Goal: Task Accomplishment & Management: Manage account settings

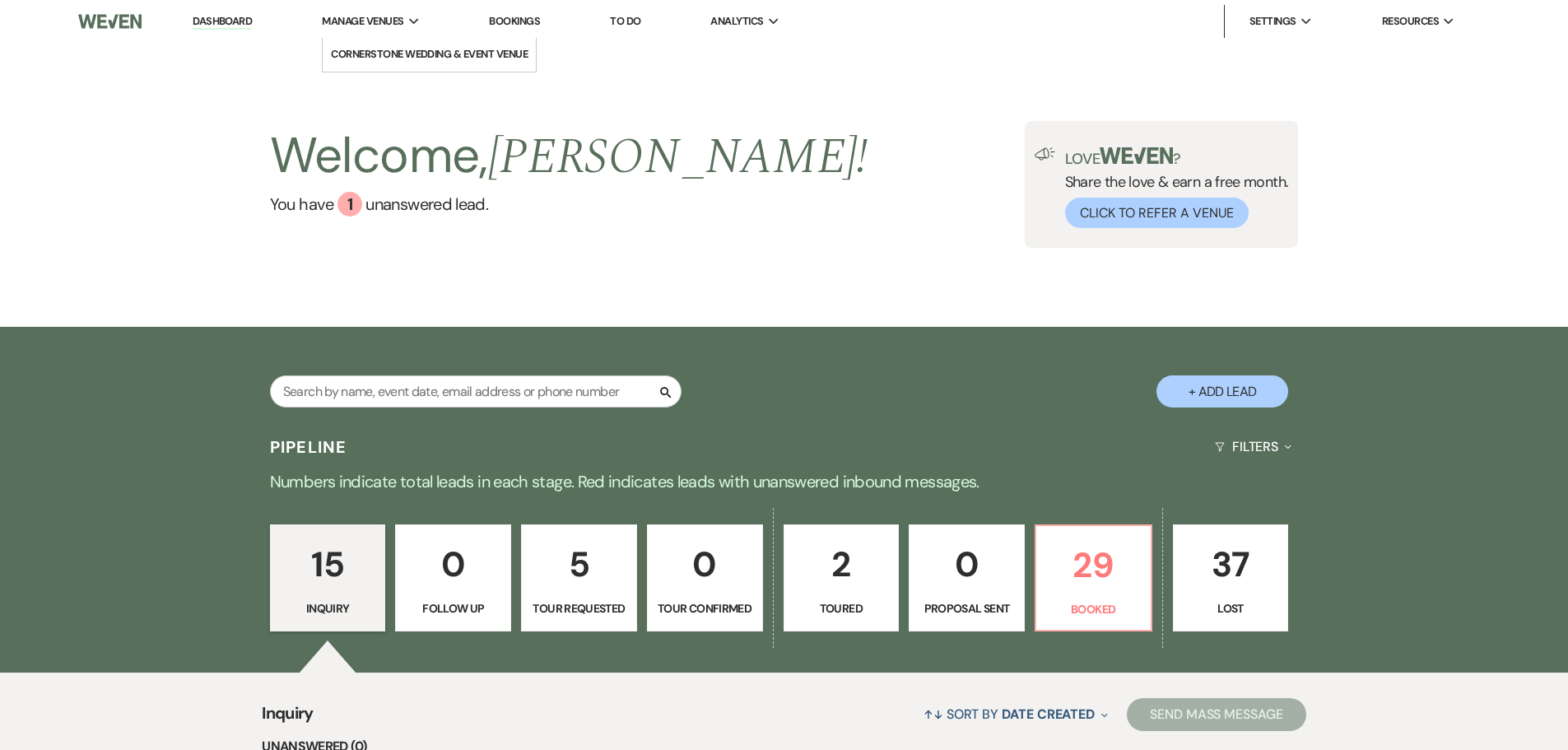
click at [392, 15] on span "Manage Venues" at bounding box center [362, 22] width 81 height 17
click at [392, 47] on li "Cornerstone Wedding & Event Venue" at bounding box center [429, 54] width 197 height 17
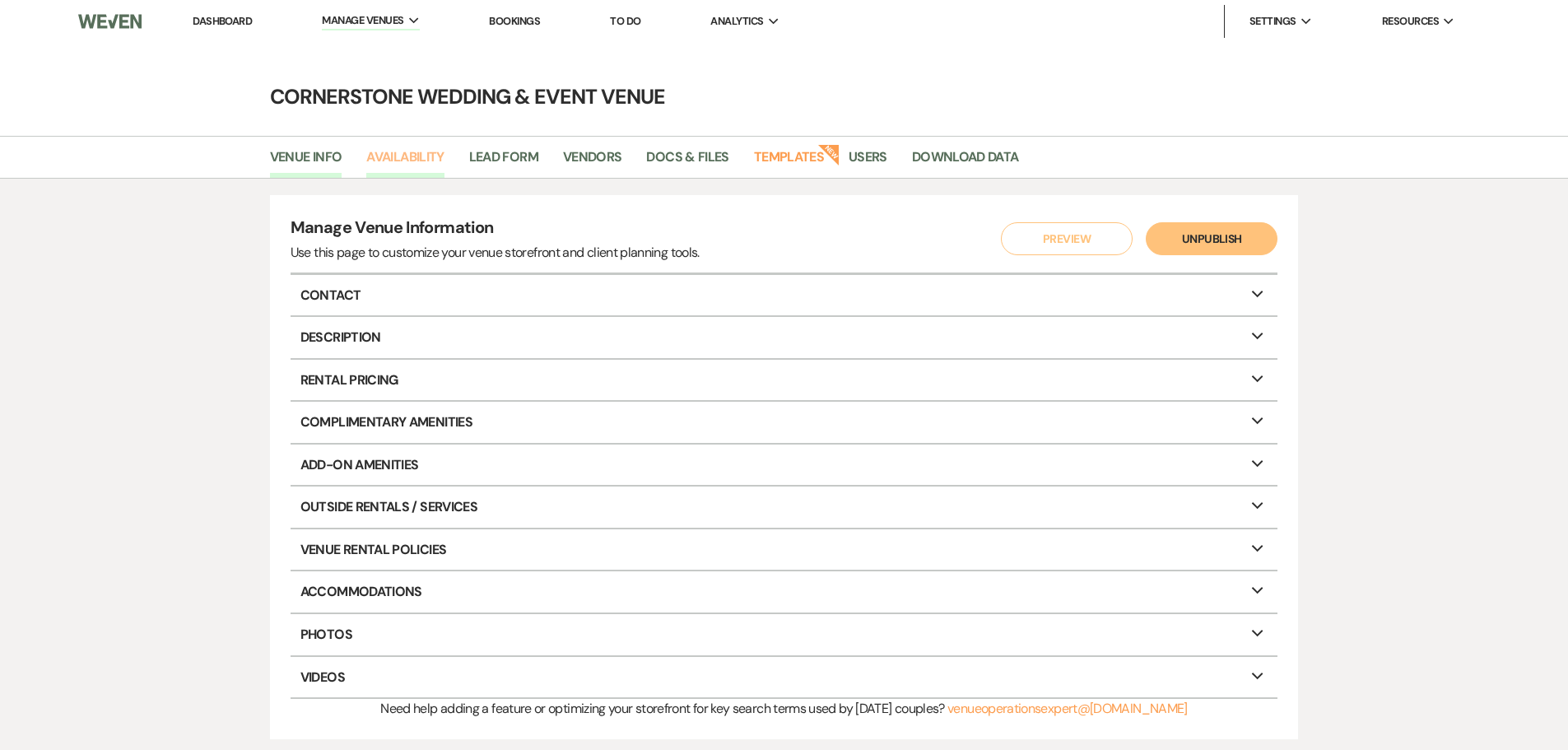
click at [395, 155] on link "Availability" at bounding box center [404, 162] width 77 height 32
select select "3"
select select "2026"
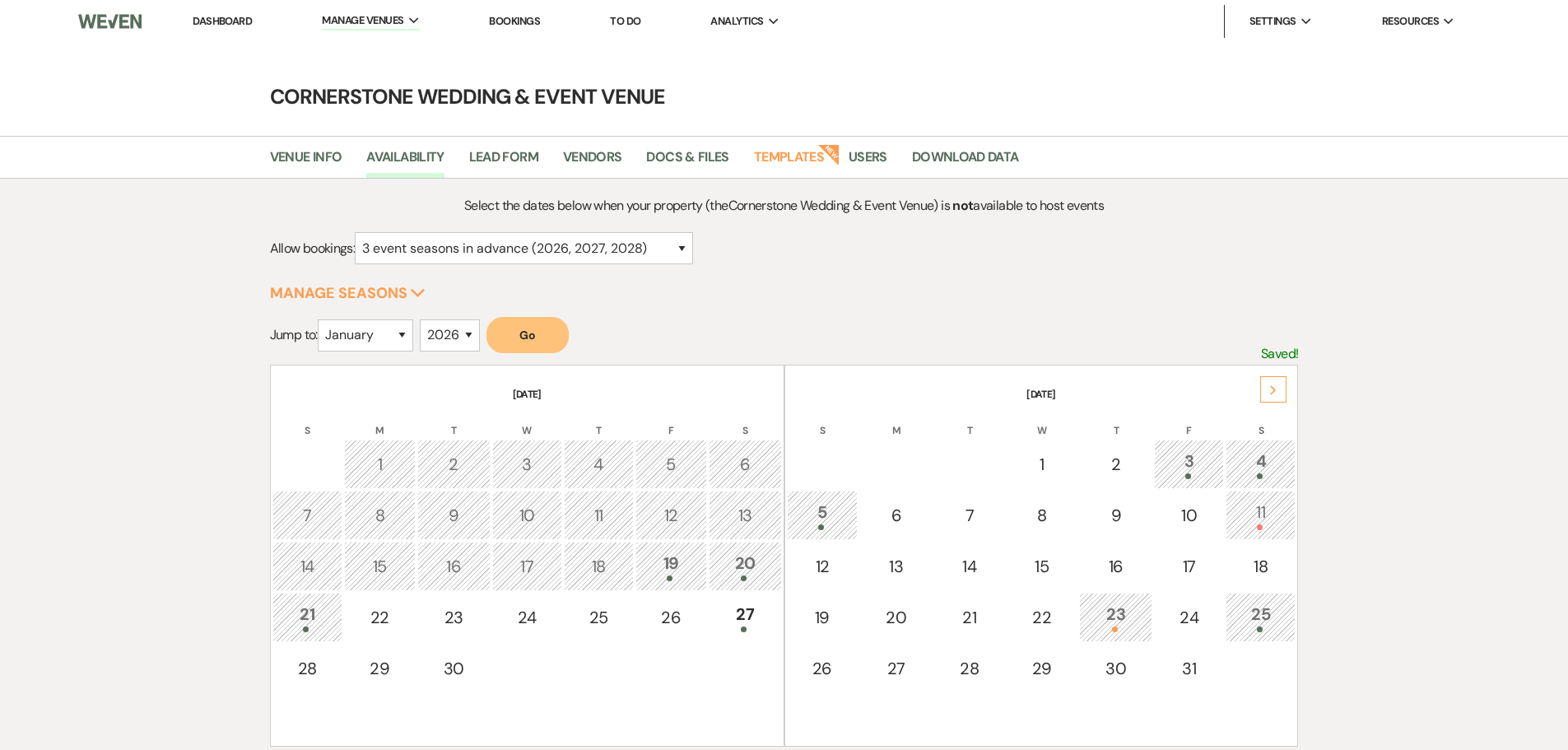
click at [1265, 389] on div "Next" at bounding box center [1273, 389] width 27 height 27
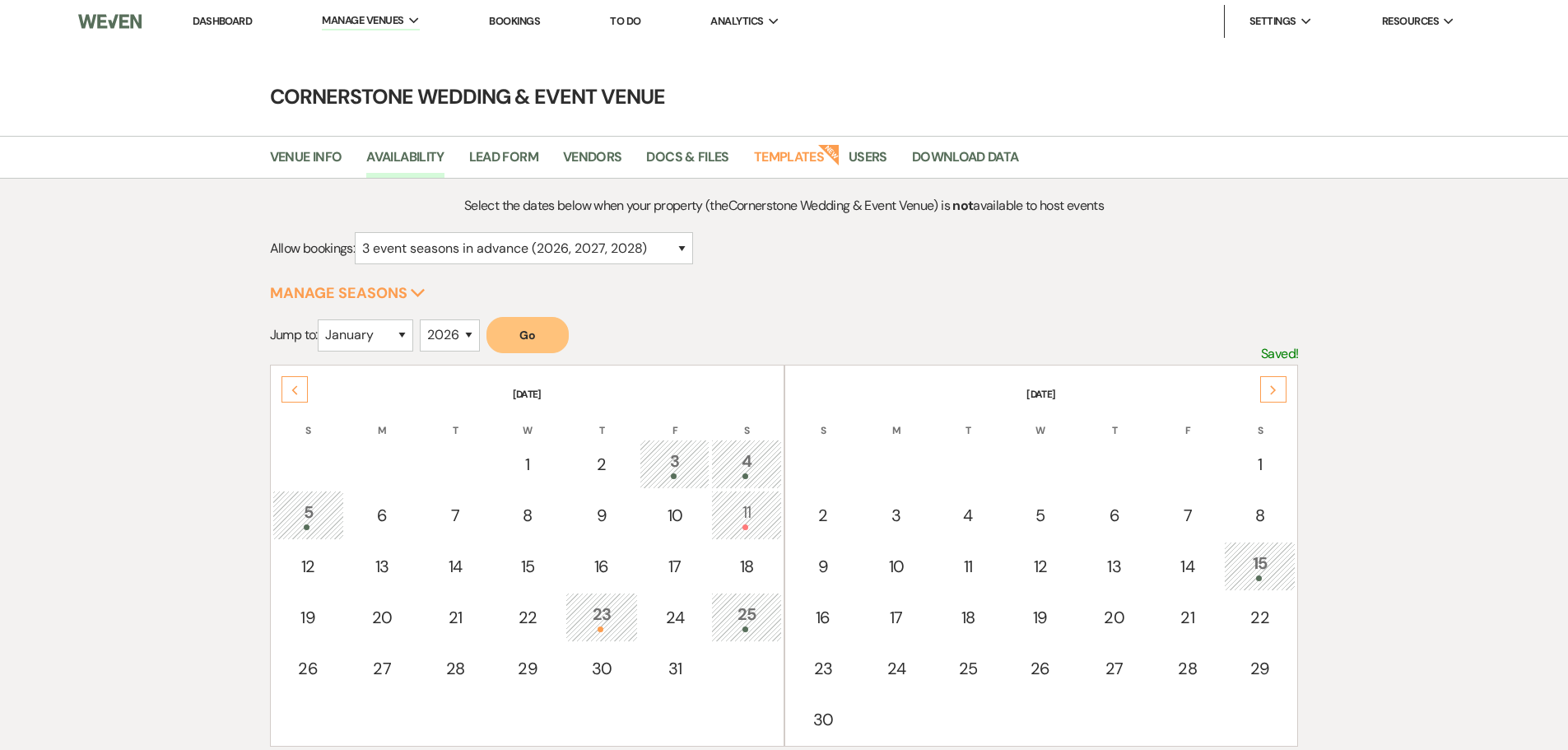
click at [1265, 389] on div "Next" at bounding box center [1273, 389] width 27 height 27
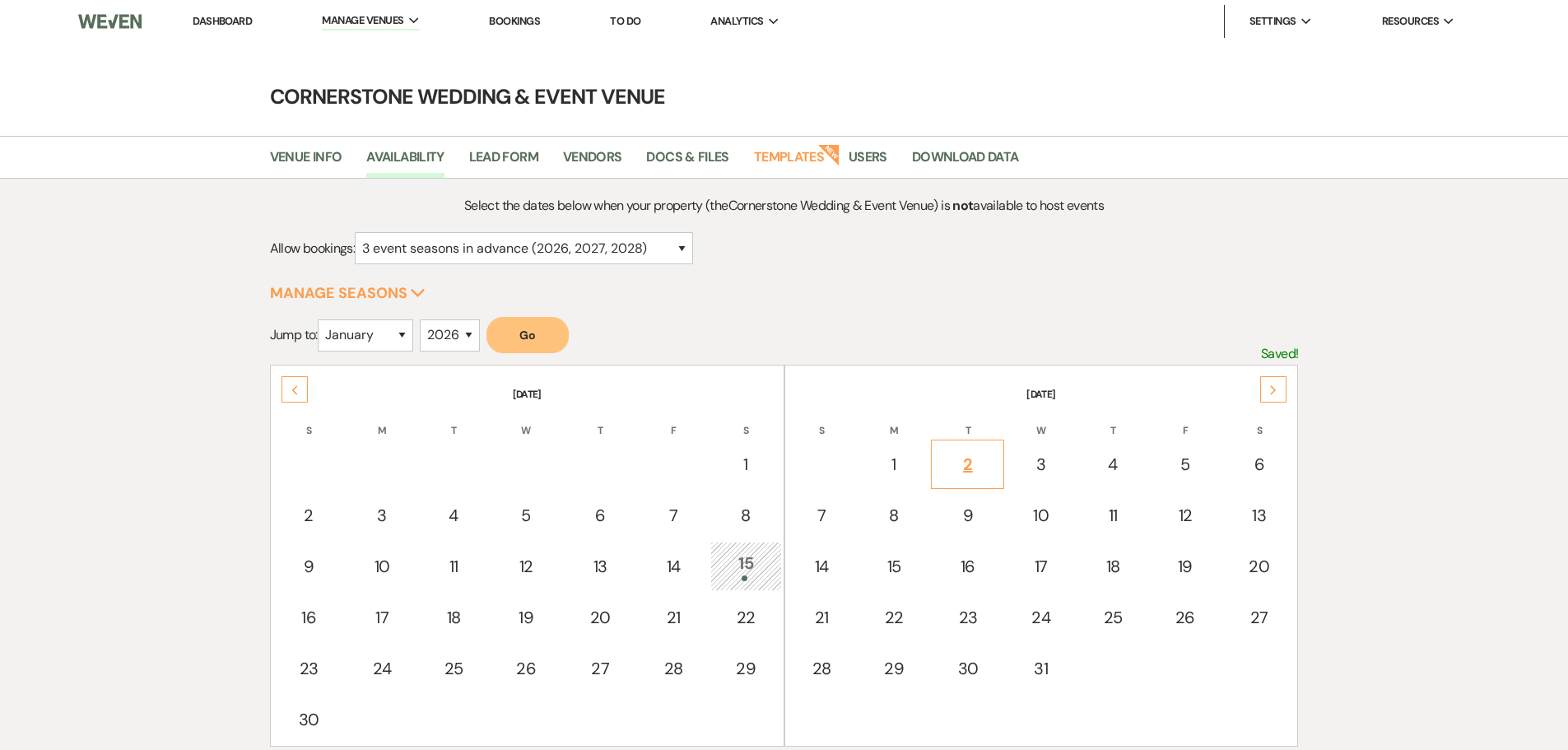
click at [993, 460] on div "2" at bounding box center [967, 464] width 55 height 25
select select "other"
select select "false"
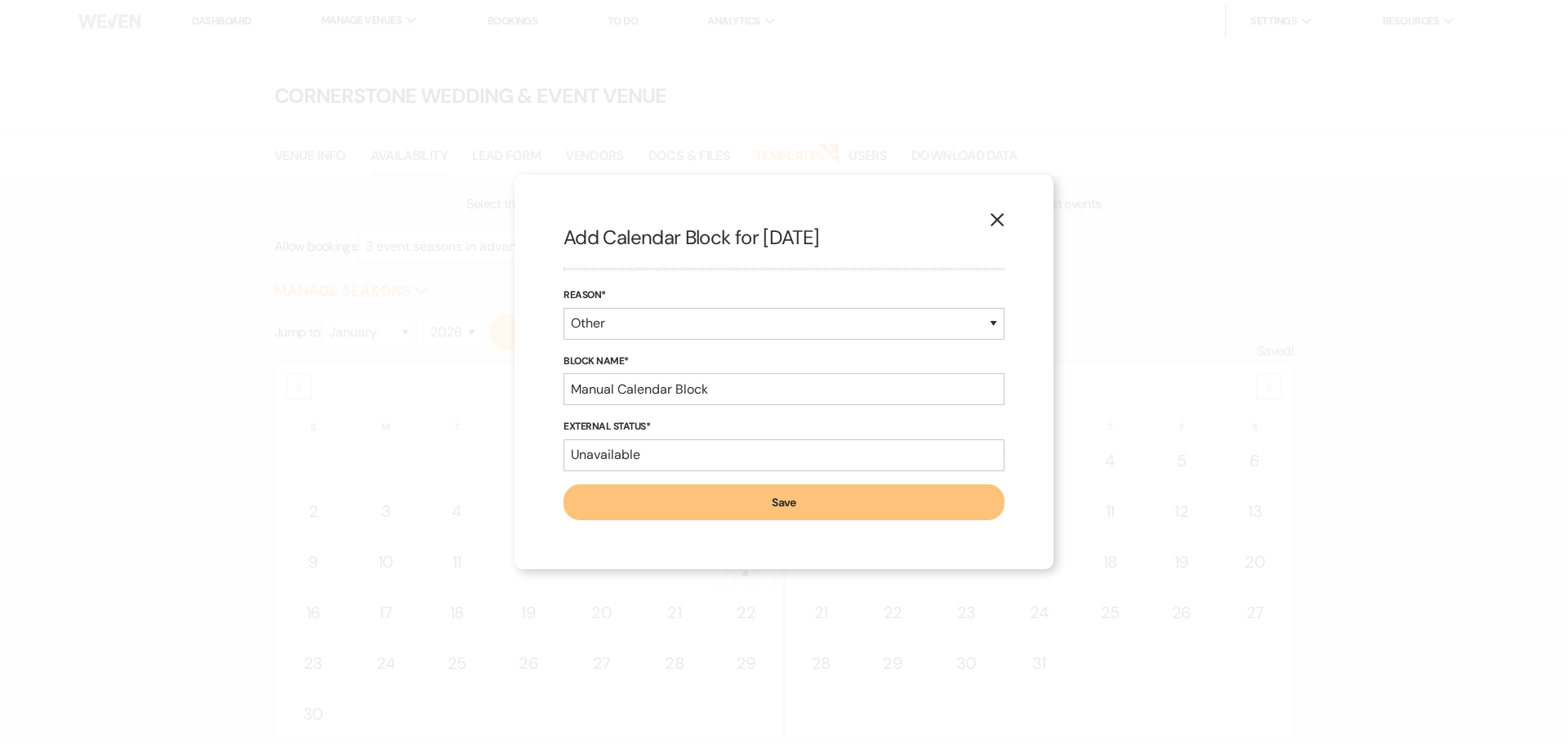
click at [943, 506] on button "Save" at bounding box center [784, 502] width 441 height 36
